Goal: Information Seeking & Learning: Learn about a topic

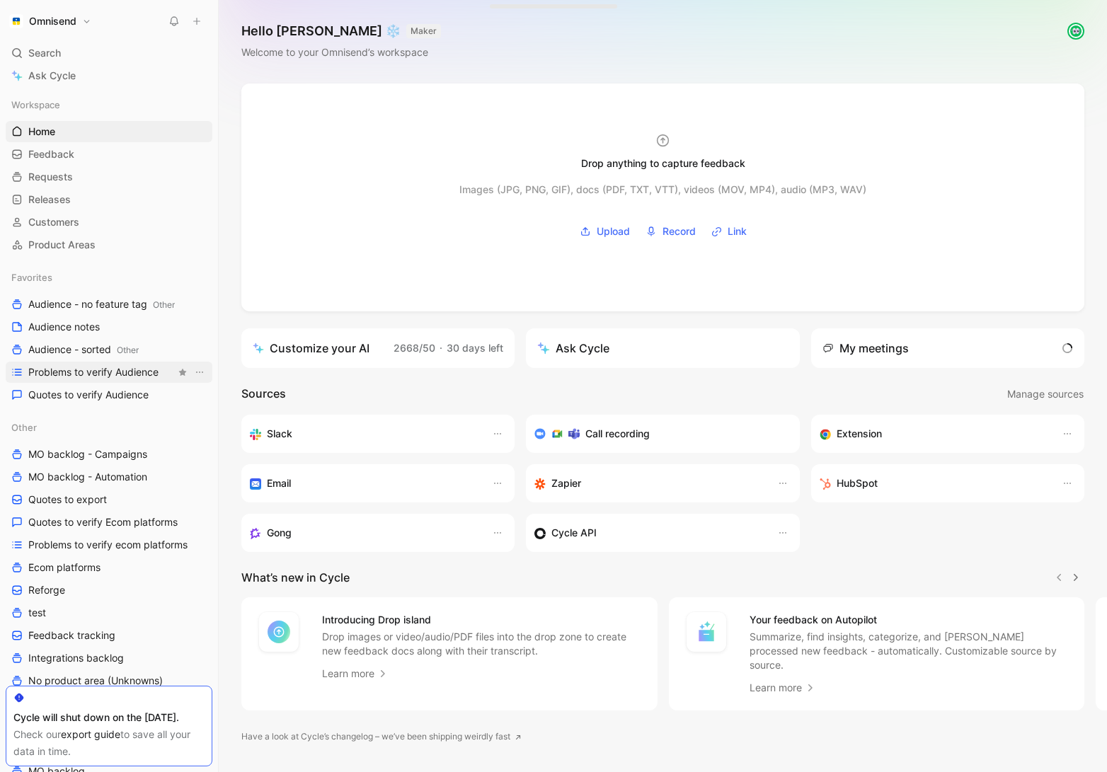
click at [118, 375] on span "Problems to verify Audience" at bounding box center [93, 372] width 130 height 14
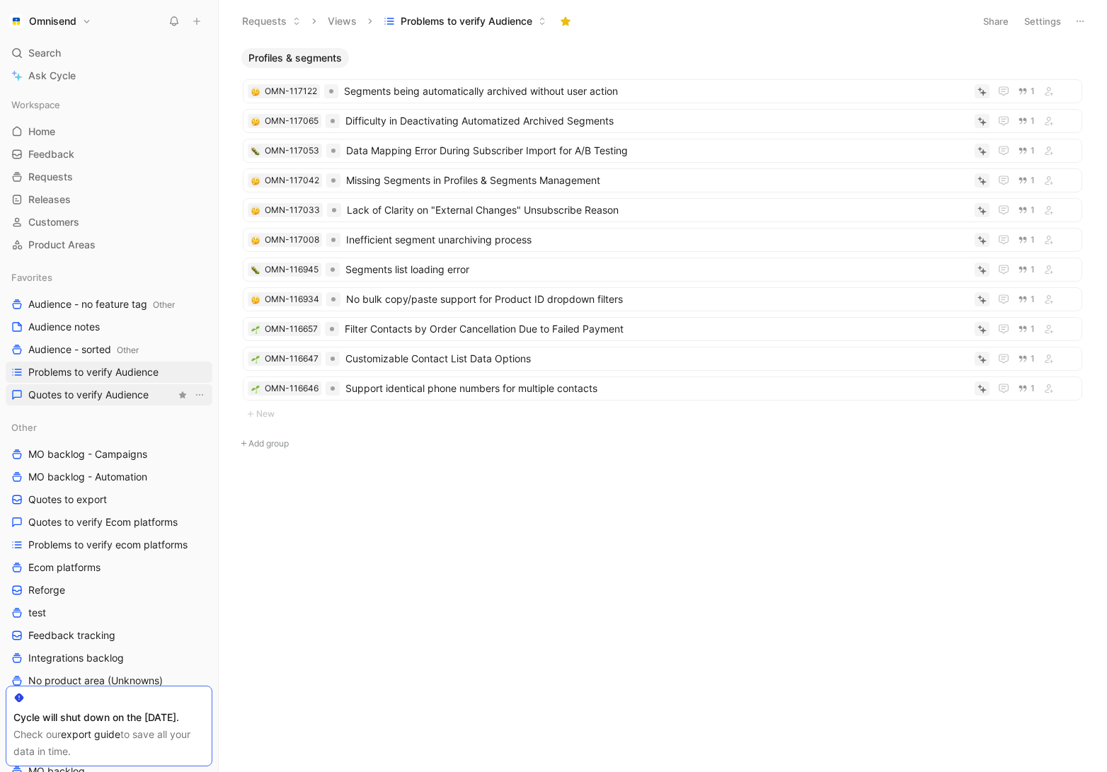
click at [144, 399] on span "Quotes to verify Audience" at bounding box center [88, 395] width 120 height 14
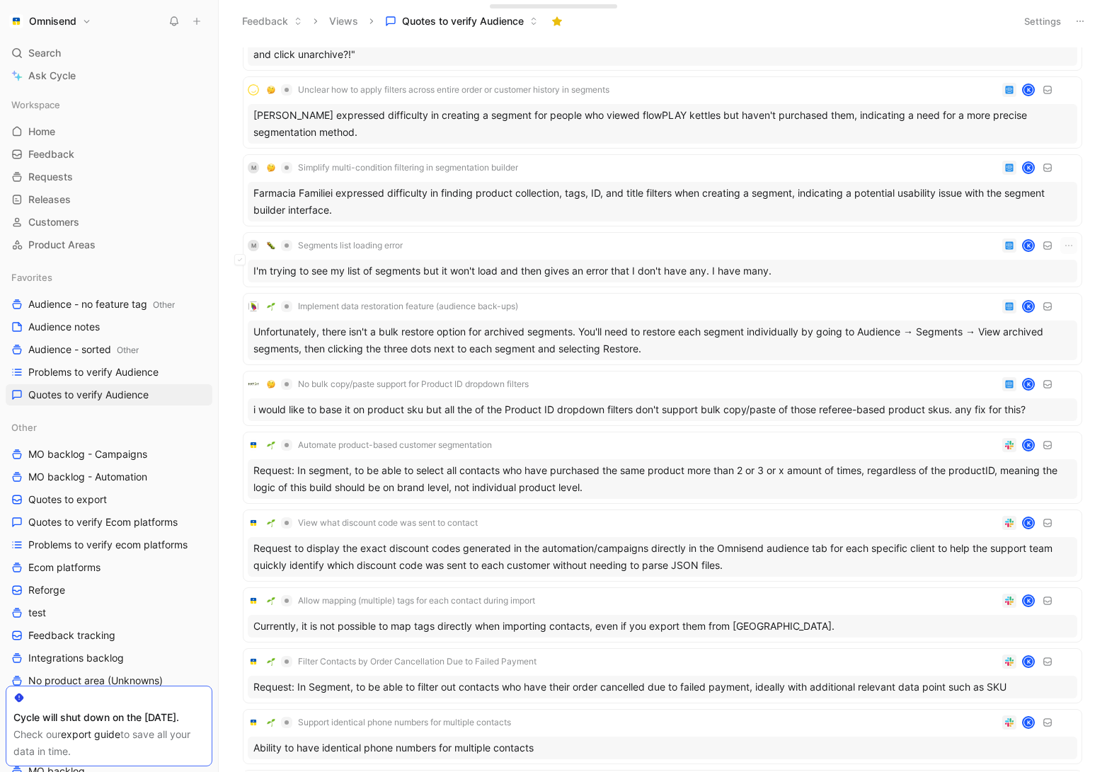
scroll to position [1099, 0]
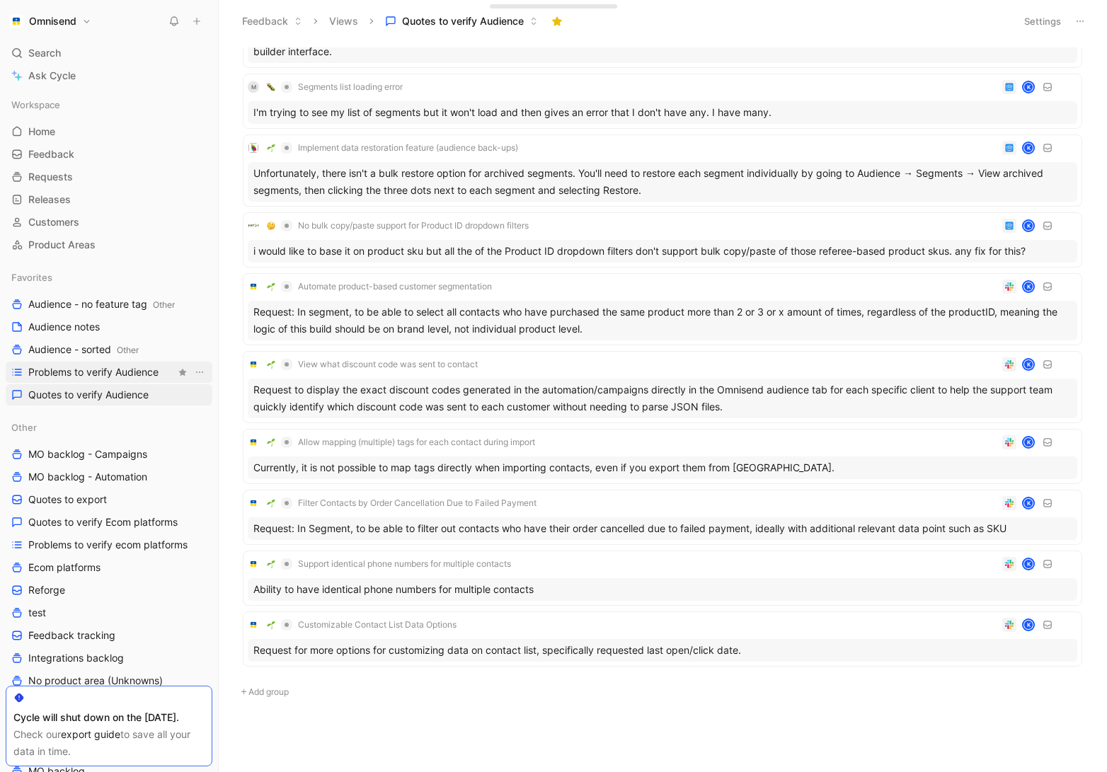
click at [135, 374] on span "Problems to verify Audience" at bounding box center [93, 372] width 130 height 14
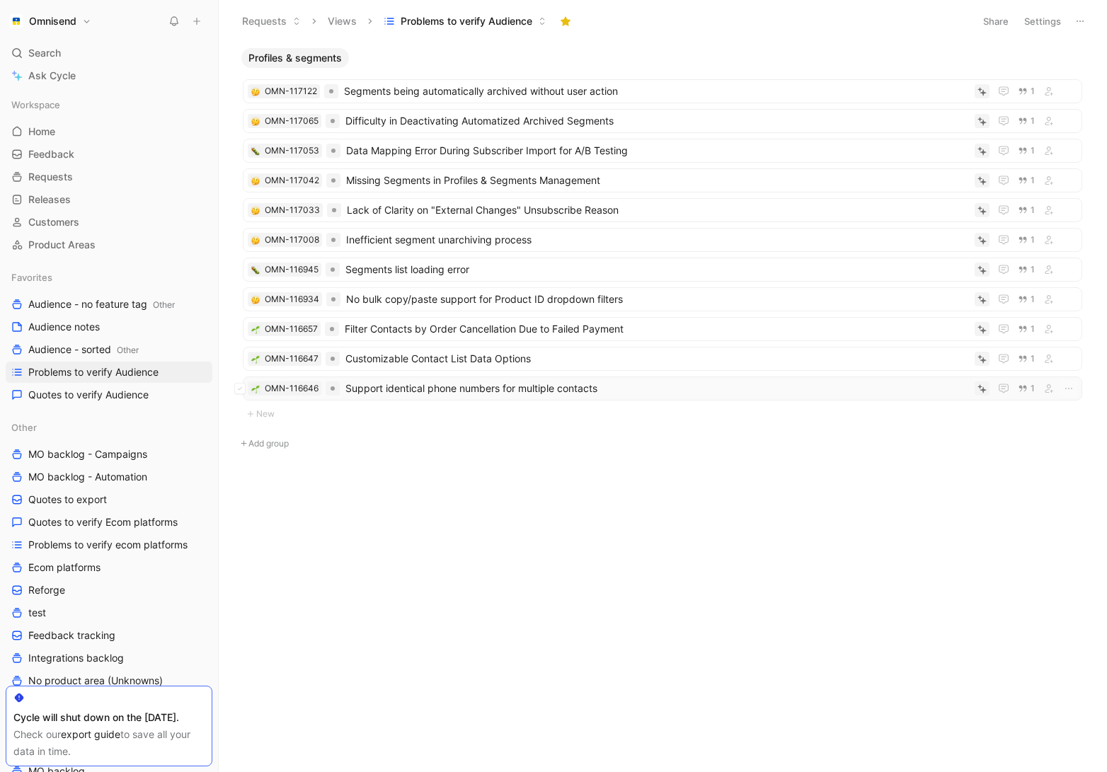
click at [491, 393] on span "Support identical phone numbers for multiple contacts" at bounding box center [657, 388] width 624 height 17
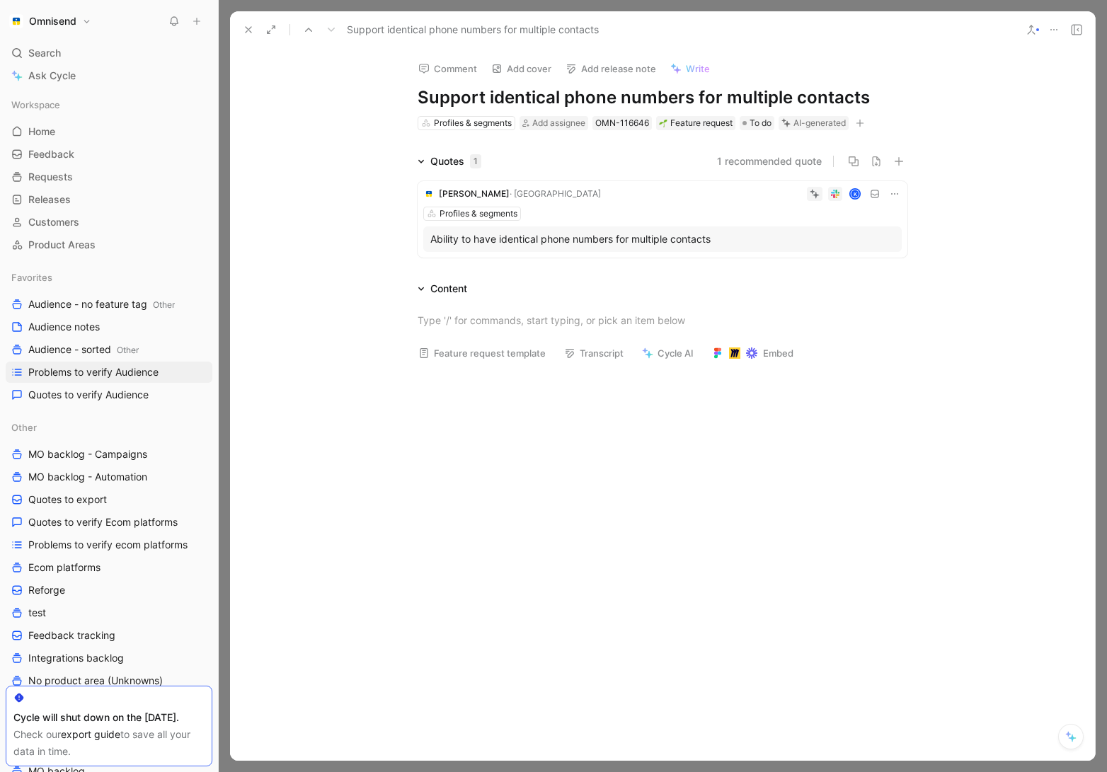
click at [592, 242] on div "Ability to have identical phone numbers for multiple contacts" at bounding box center [662, 239] width 464 height 17
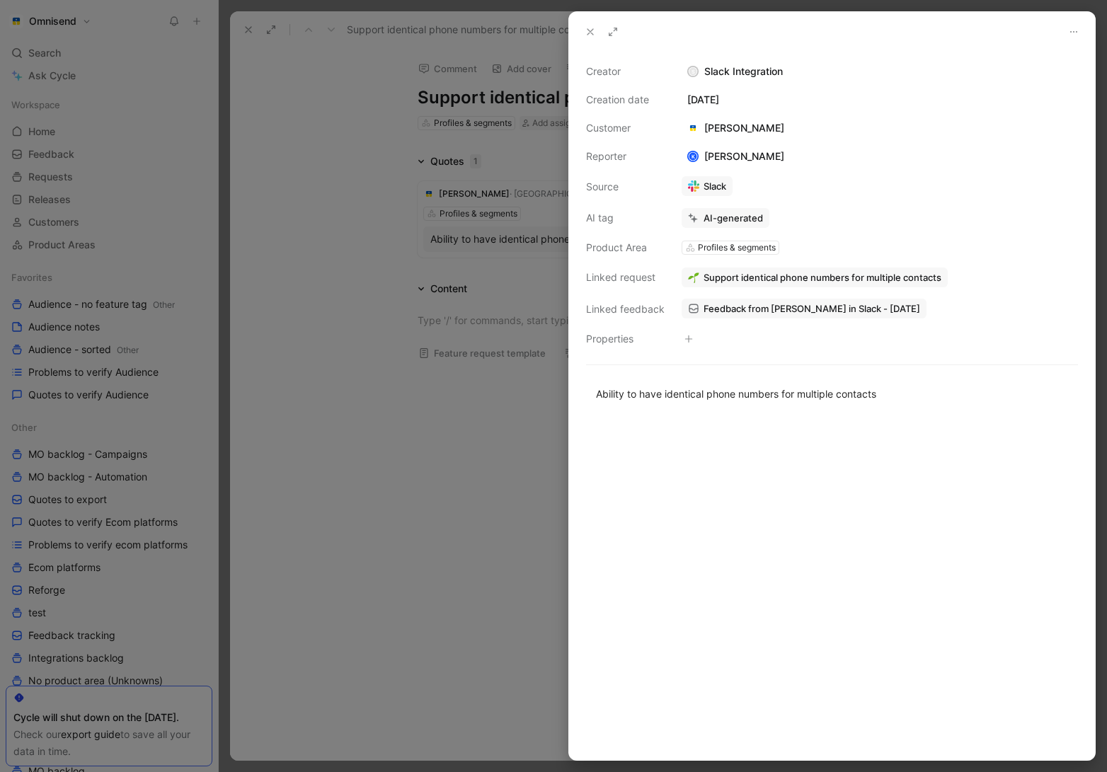
click at [483, 466] on div at bounding box center [553, 386] width 1107 height 772
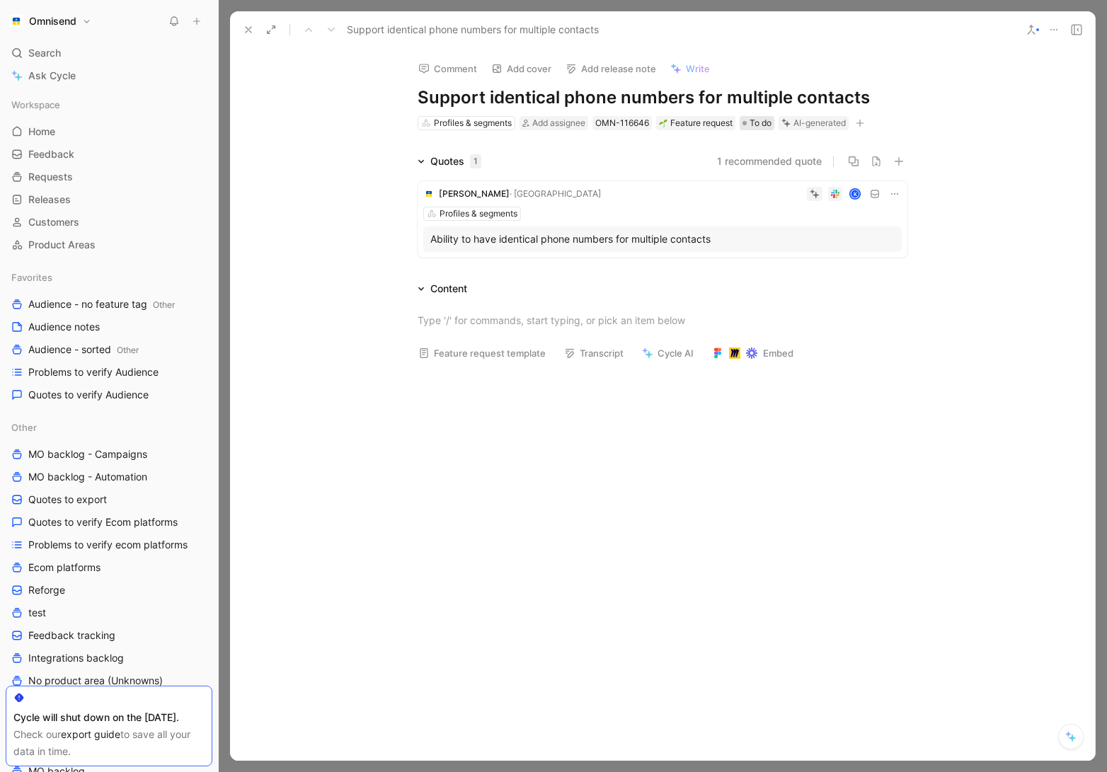
click at [762, 125] on span "To do" at bounding box center [761, 123] width 22 height 14
click at [805, 176] on button "Verify" at bounding box center [787, 171] width 49 height 20
click at [243, 21] on button at bounding box center [249, 30] width 20 height 20
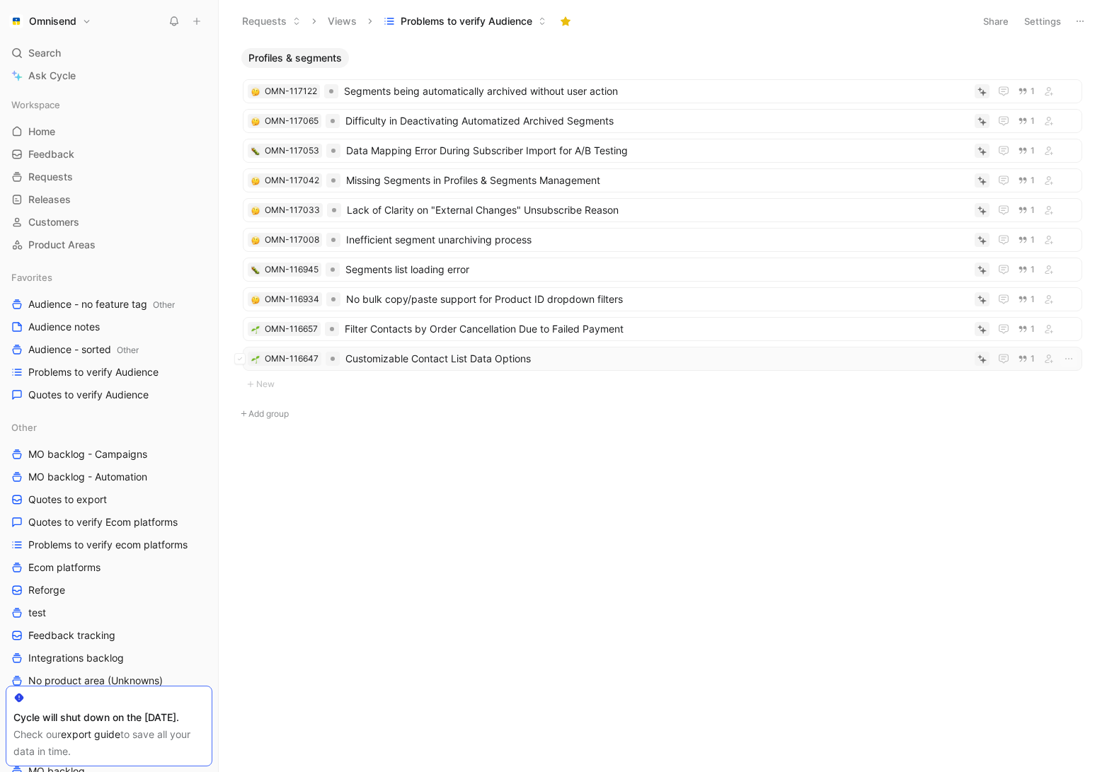
click at [474, 361] on span "Customizable Contact List Data Options" at bounding box center [657, 358] width 624 height 17
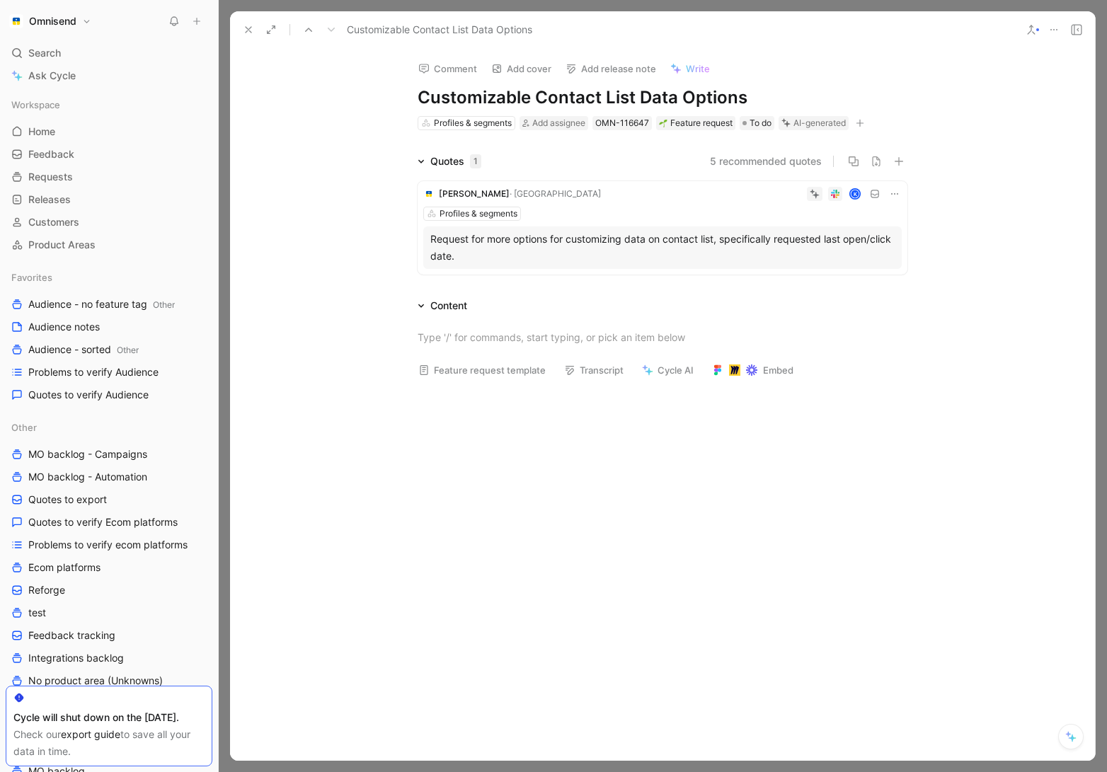
click at [245, 31] on icon at bounding box center [248, 29] width 11 height 11
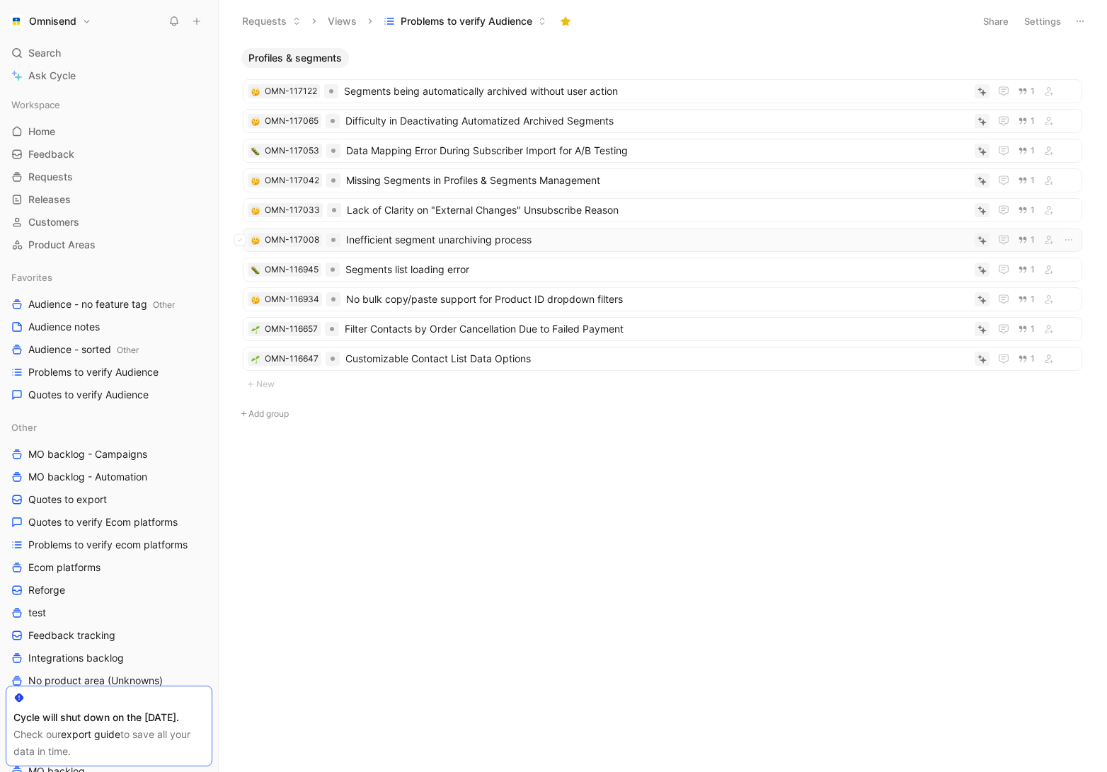
click at [522, 243] on span "Inefficient segment unarchiving process" at bounding box center [657, 239] width 623 height 17
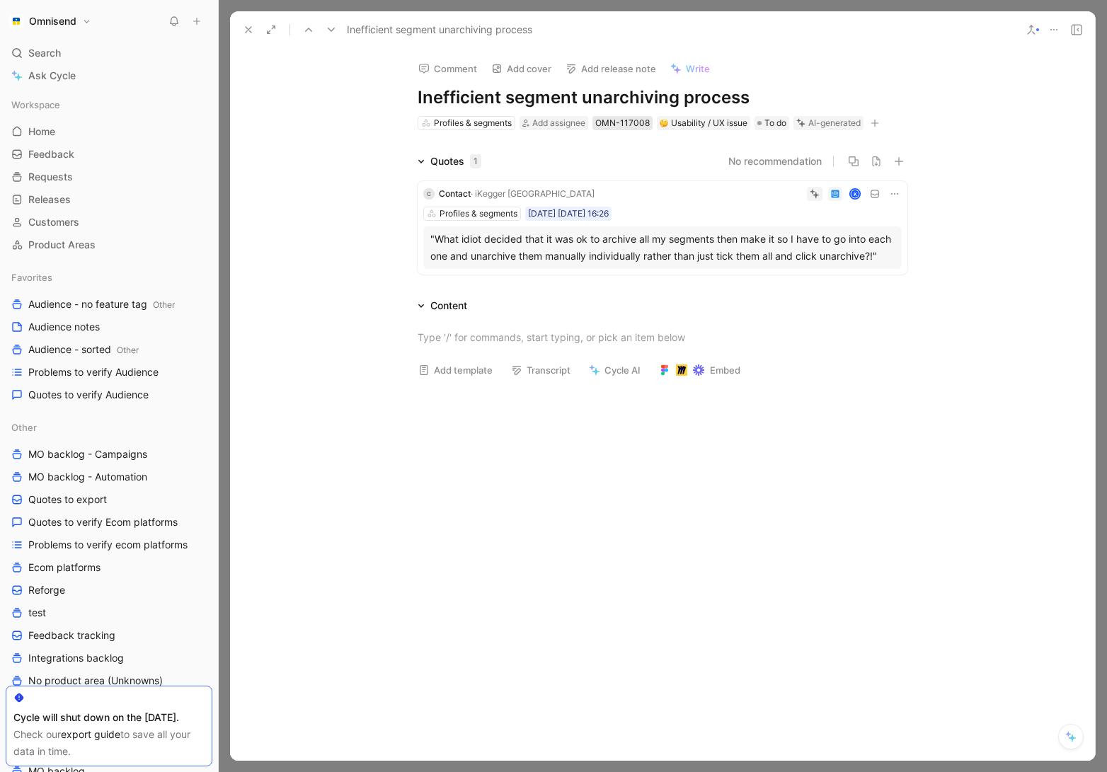
click at [641, 125] on div "OMN-117008" at bounding box center [622, 123] width 55 height 14
click at [248, 36] on button at bounding box center [249, 30] width 20 height 20
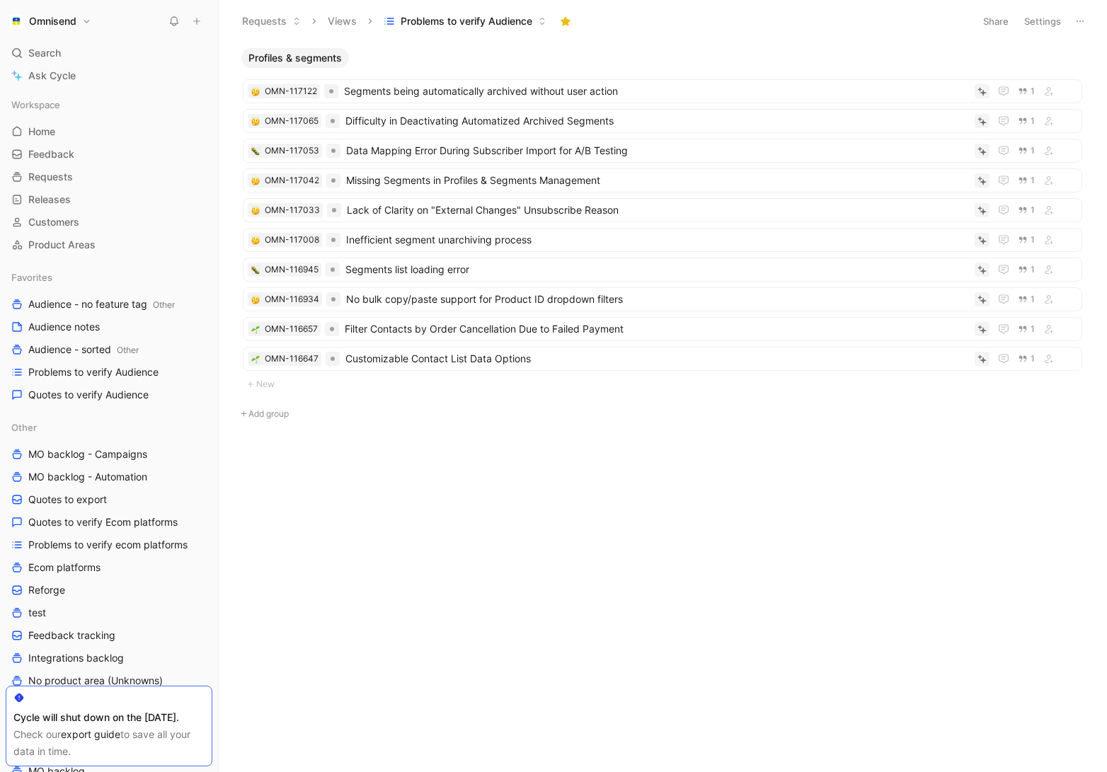
click at [428, 538] on div "Profiles & segments OMN-117122 Segments being automatically archived without us…" at bounding box center [662, 410] width 868 height 724
